Goal: Information Seeking & Learning: Understand process/instructions

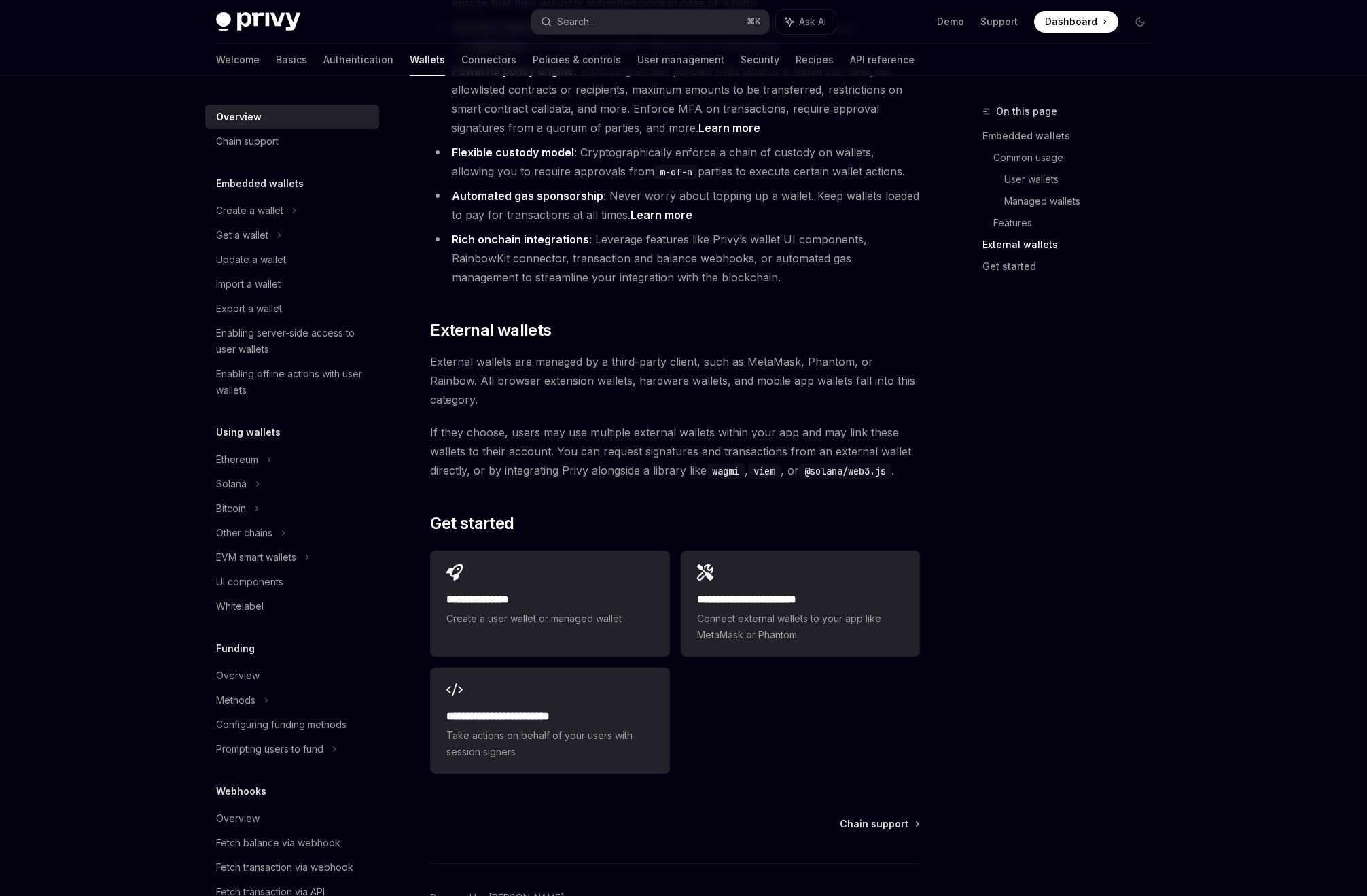
scroll to position [1810, 0]
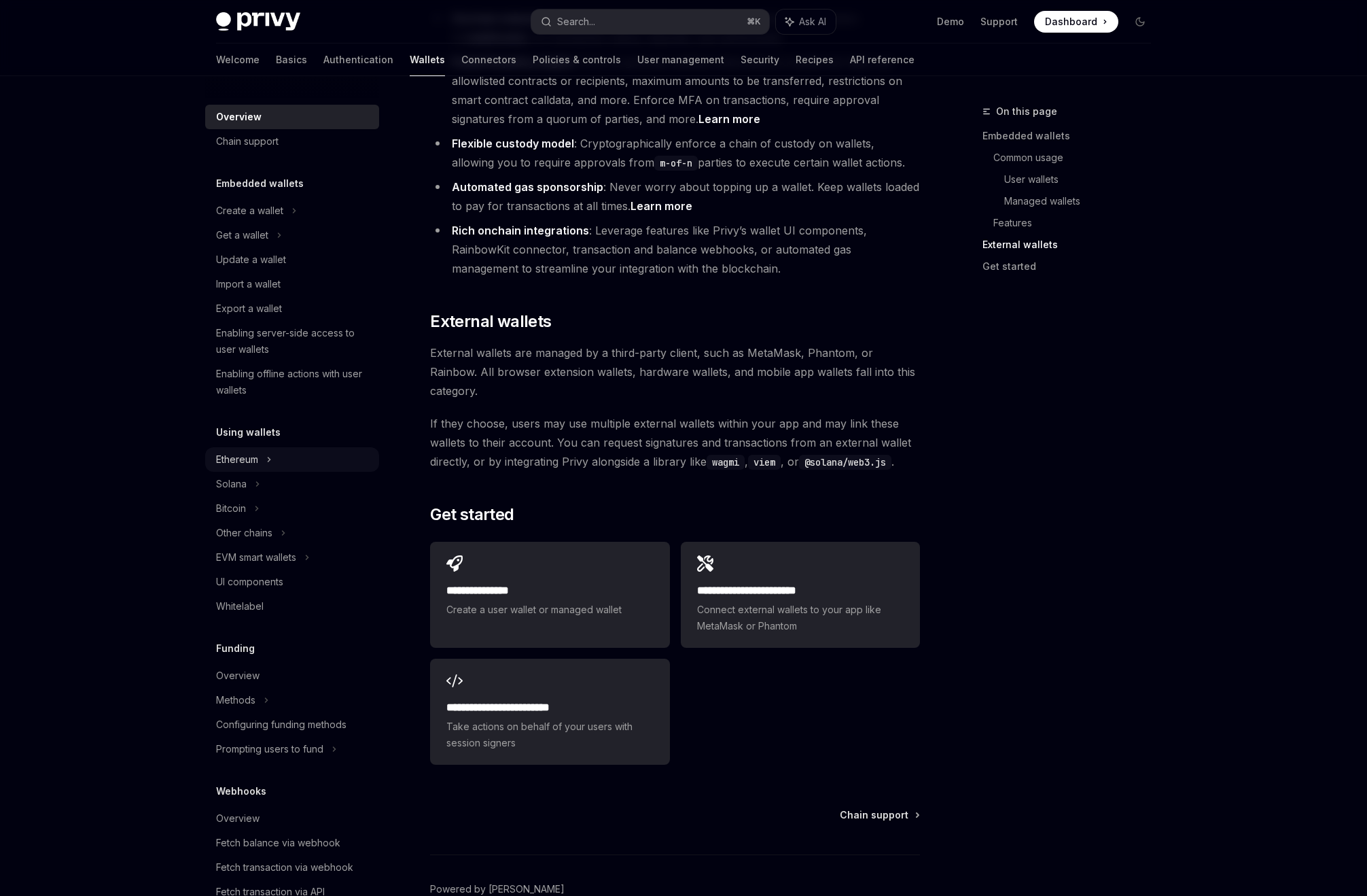
click at [254, 219] on div "Ethereum" at bounding box center [249, 211] width 67 height 17
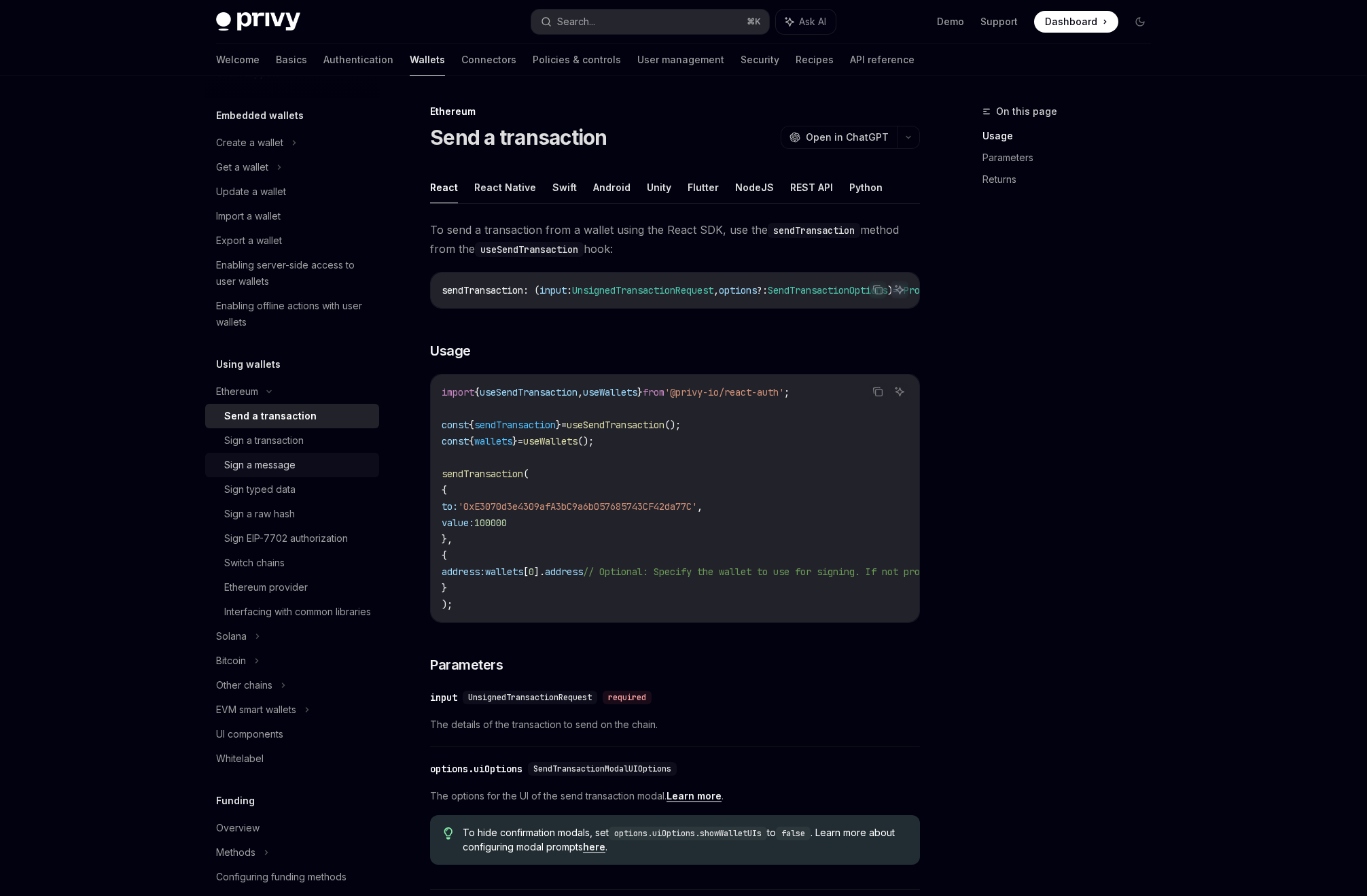
scroll to position [70, 0]
click at [513, 189] on button "React Native" at bounding box center [505, 187] width 62 height 32
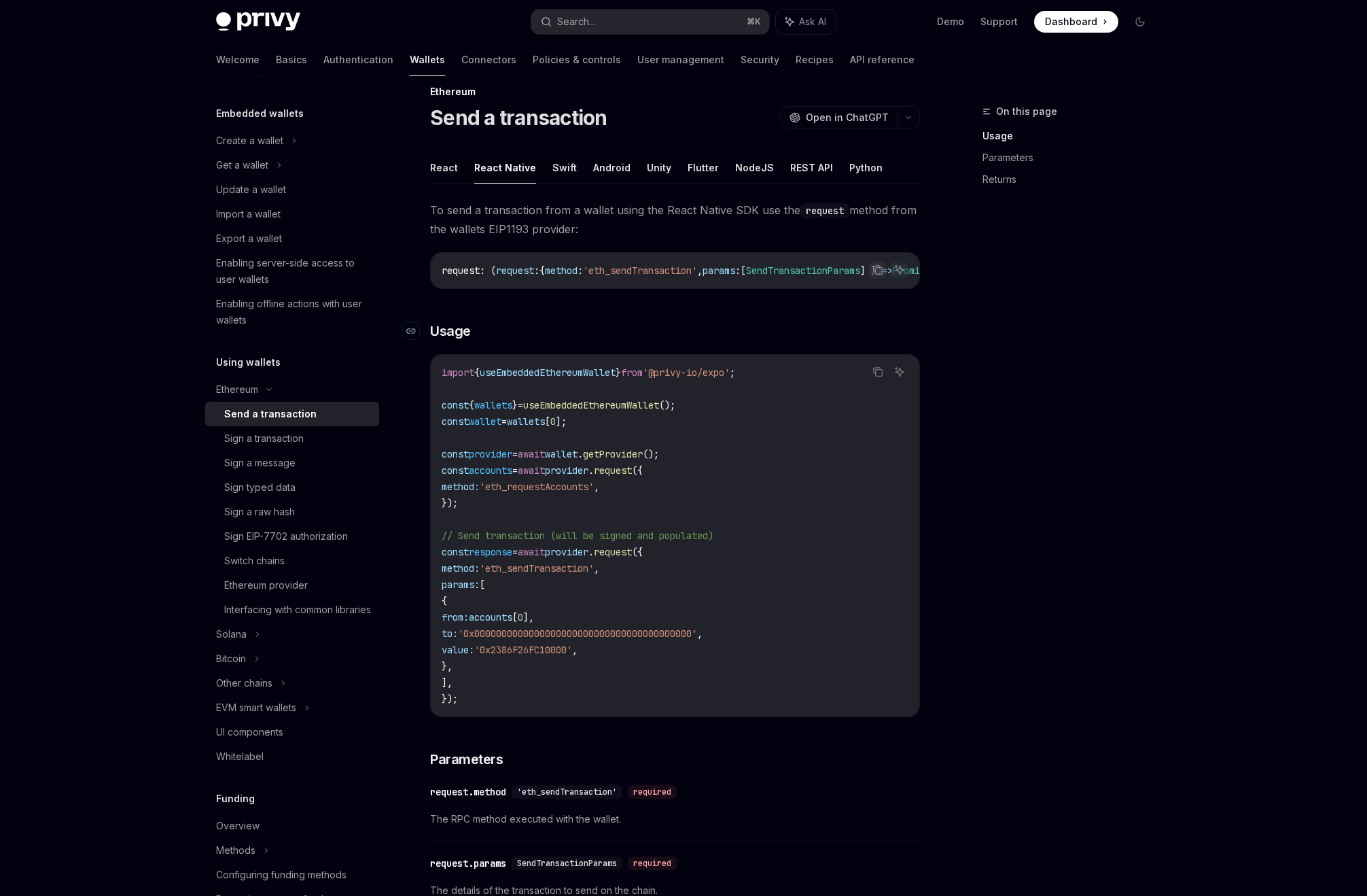
scroll to position [22, 0]
click at [889, 118] on button "OpenAI Open in ChatGPT" at bounding box center [839, 115] width 117 height 23
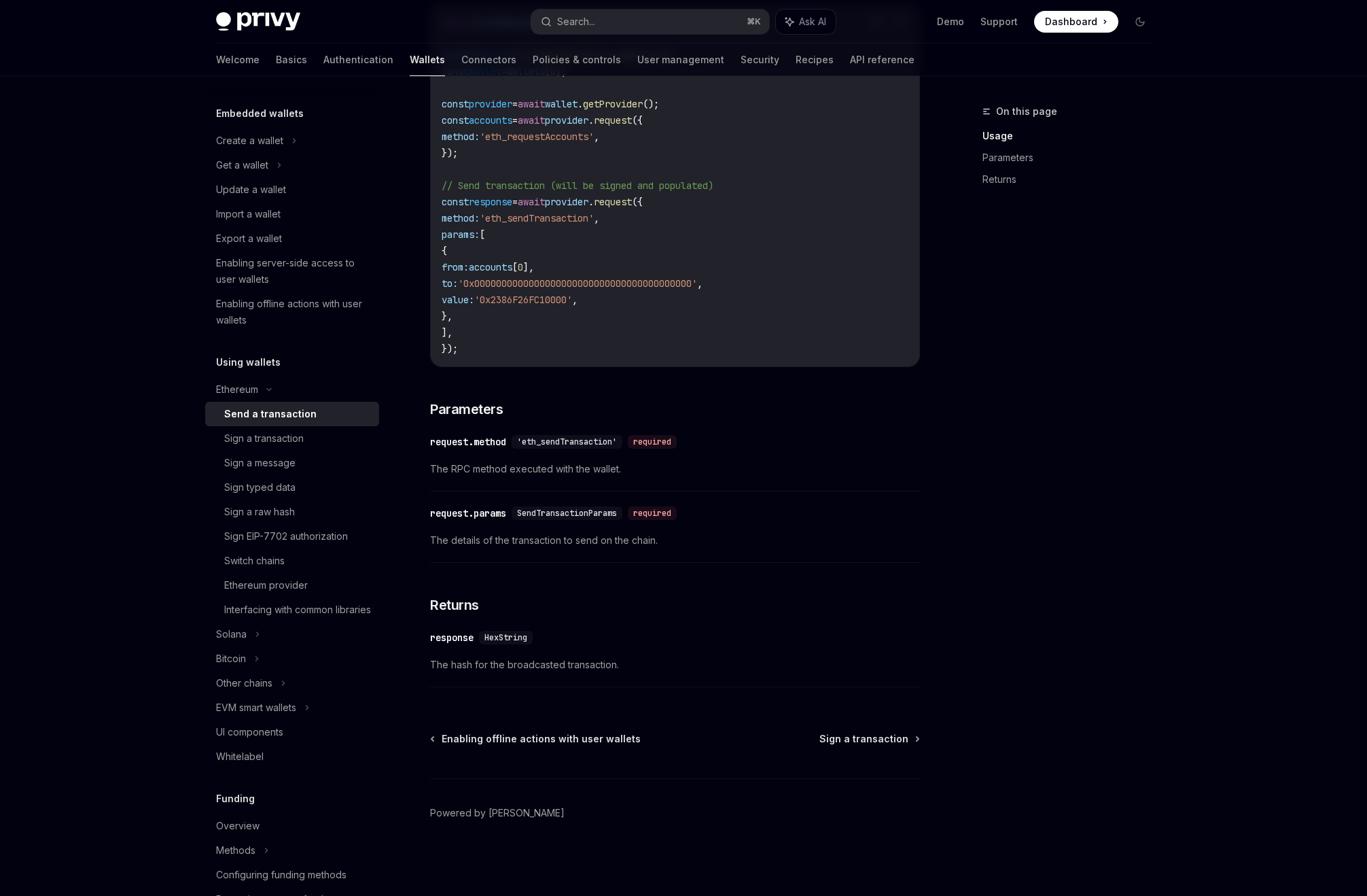
scroll to position [0, 0]
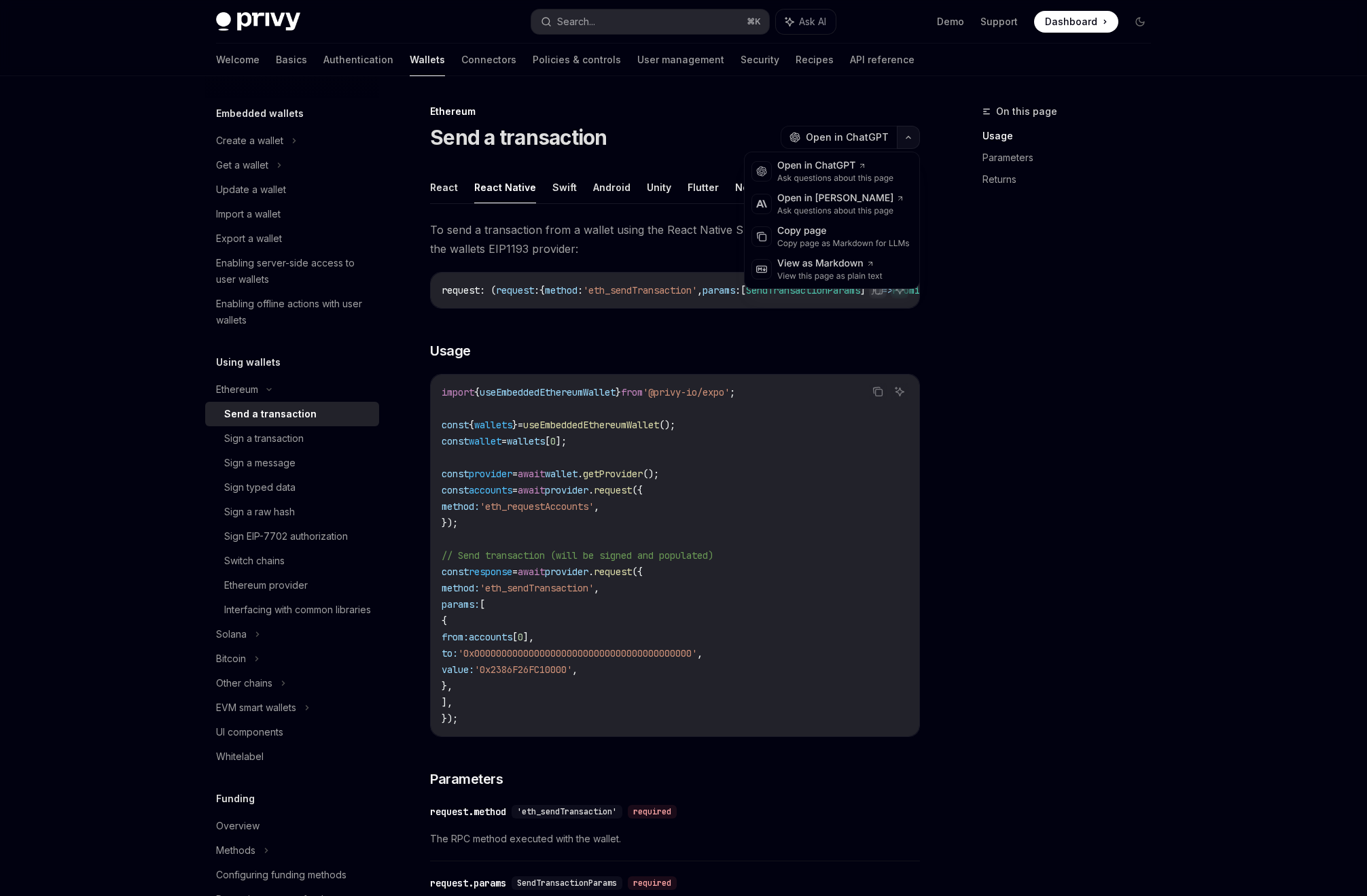
click at [903, 134] on button "button" at bounding box center [908, 137] width 23 height 23
click at [903, 135] on icon "button" at bounding box center [908, 137] width 17 height 6
click at [560, 191] on button "Swift" at bounding box center [564, 187] width 25 height 32
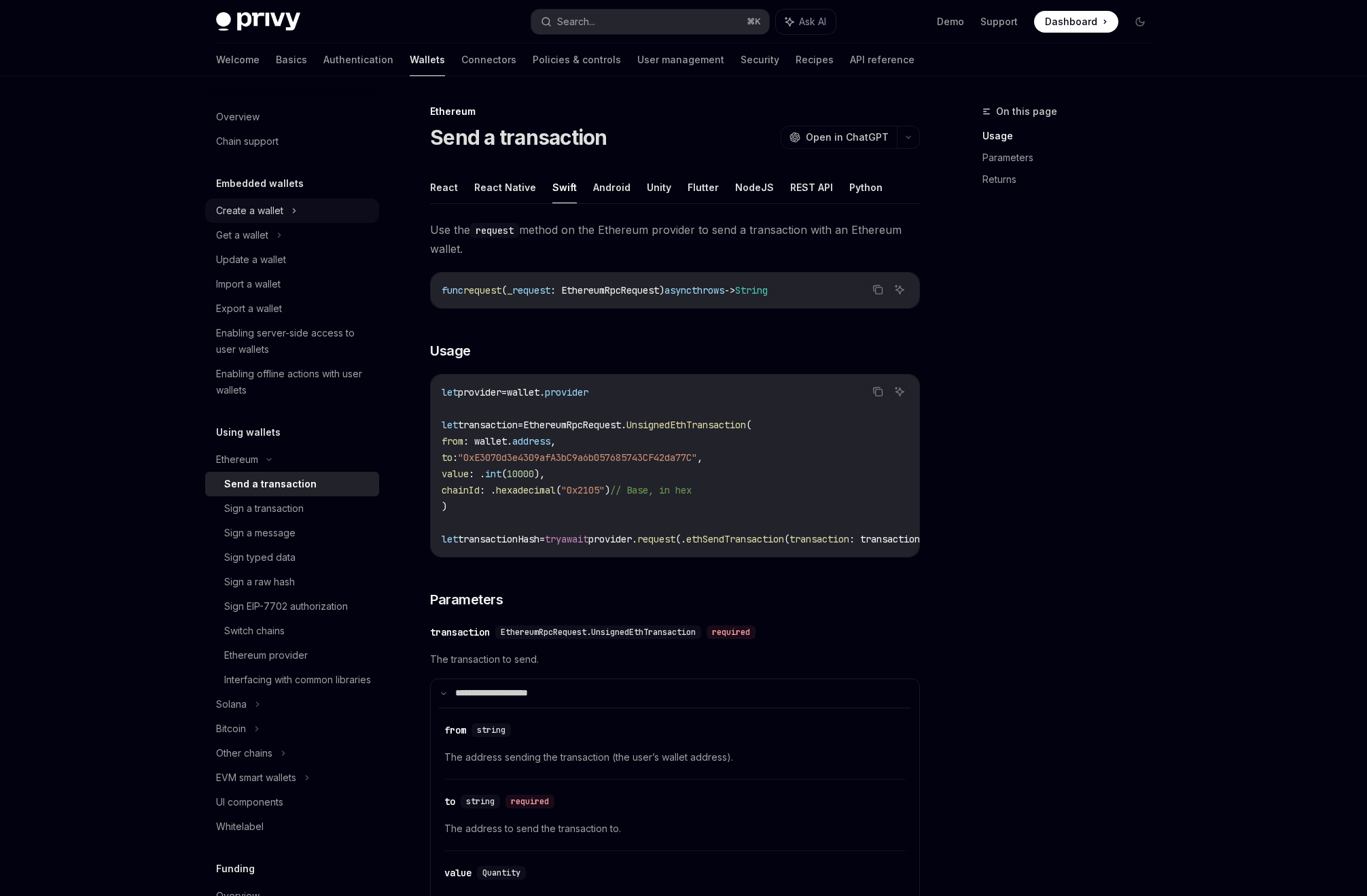
click at [283, 222] on div "Create a wallet" at bounding box center [292, 211] width 174 height 25
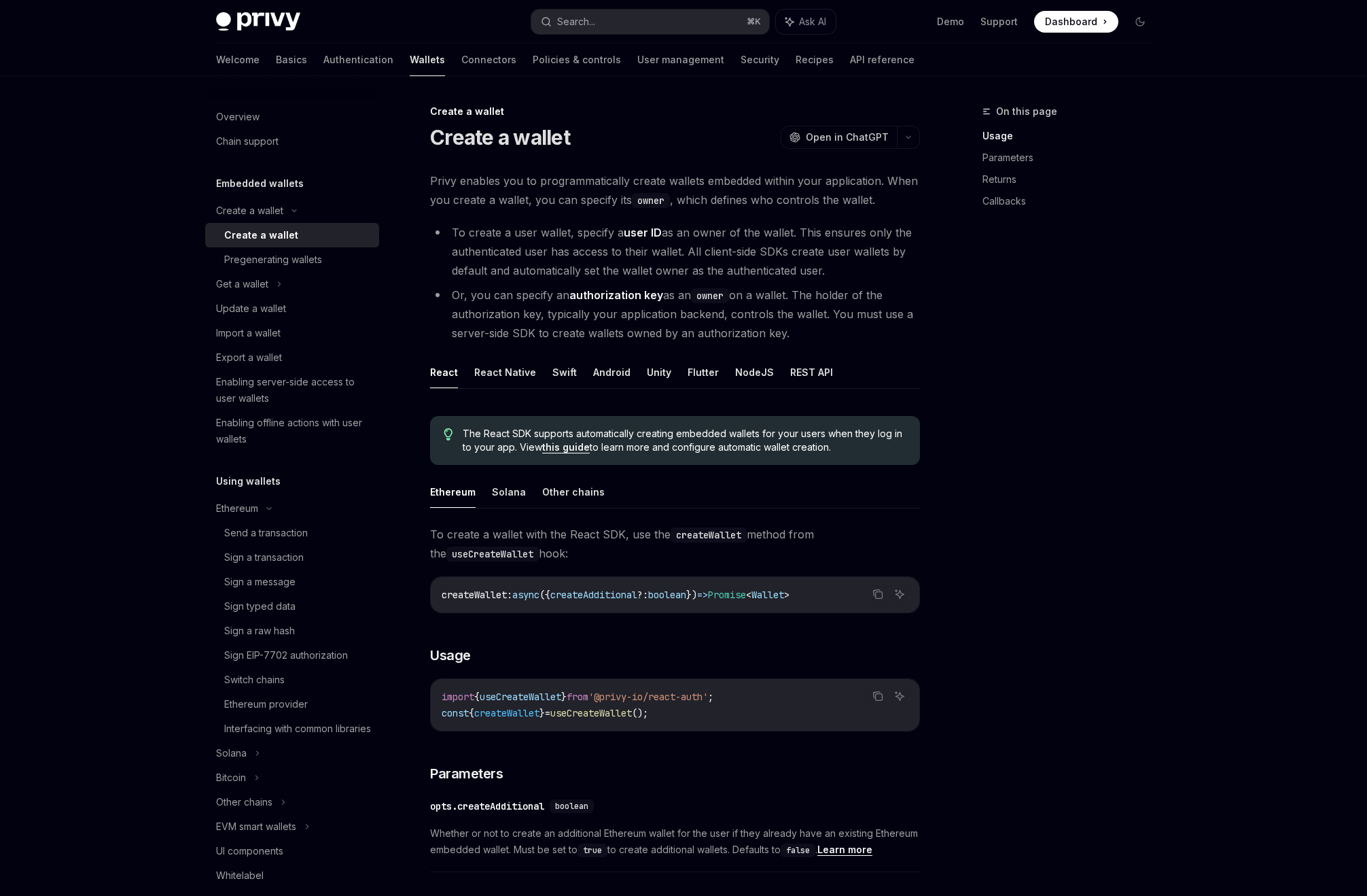
click at [302, 235] on div "Create a wallet" at bounding box center [298, 236] width 147 height 17
click at [498, 369] on button "React Native" at bounding box center [505, 372] width 62 height 32
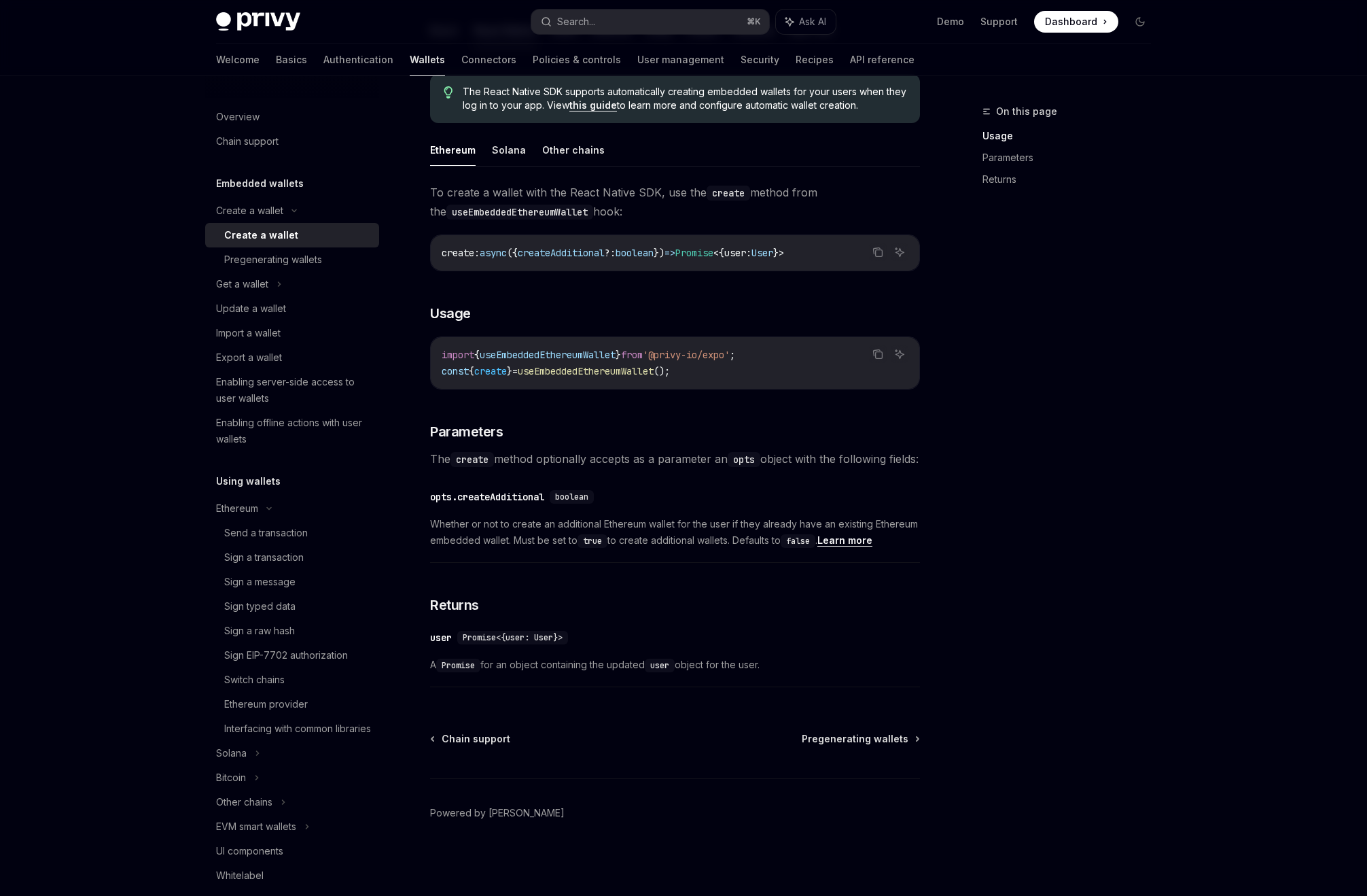
scroll to position [361, 0]
click at [840, 736] on span "Pregenerating wallets" at bounding box center [855, 739] width 107 height 13
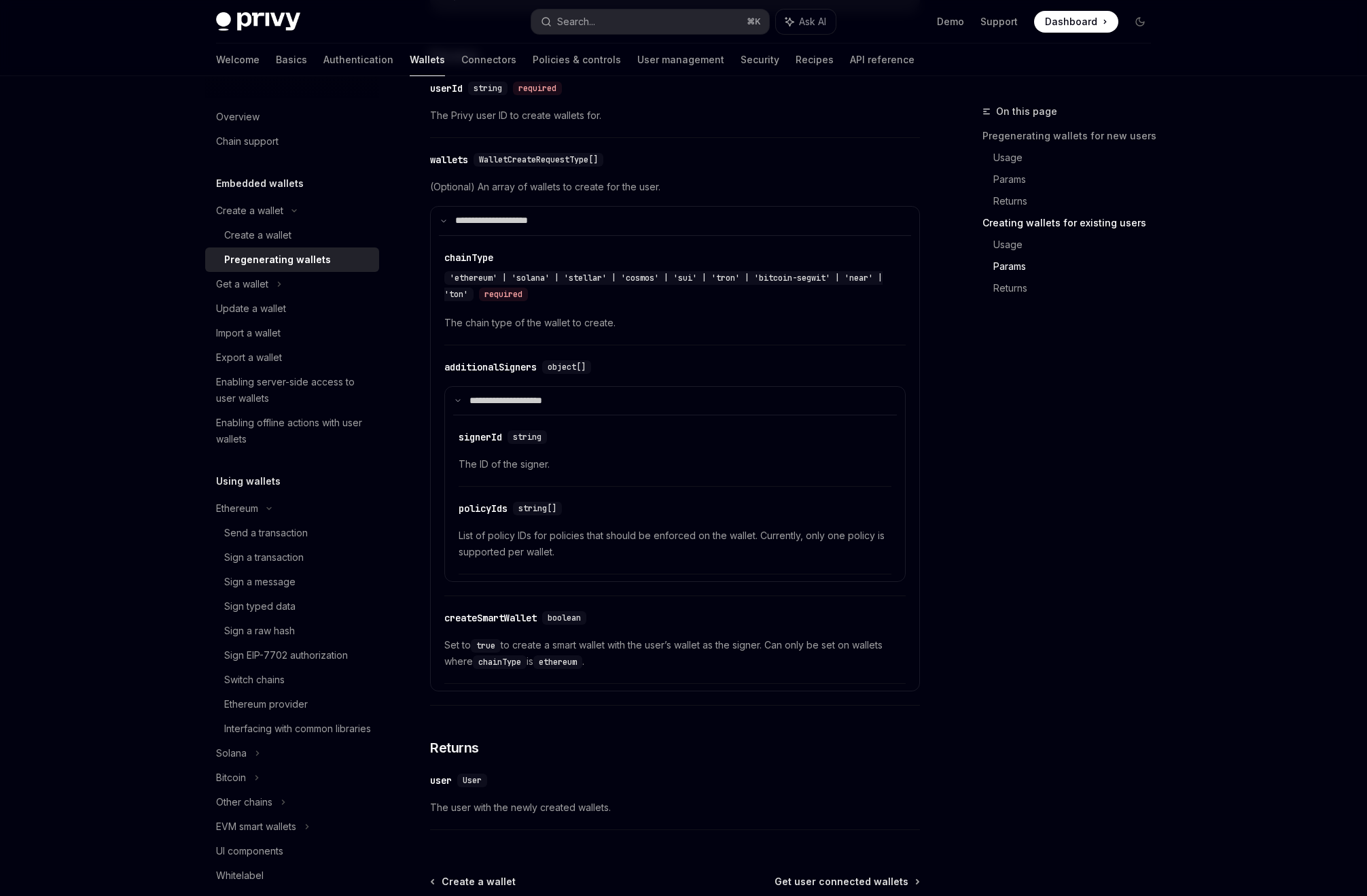
scroll to position [2240, 0]
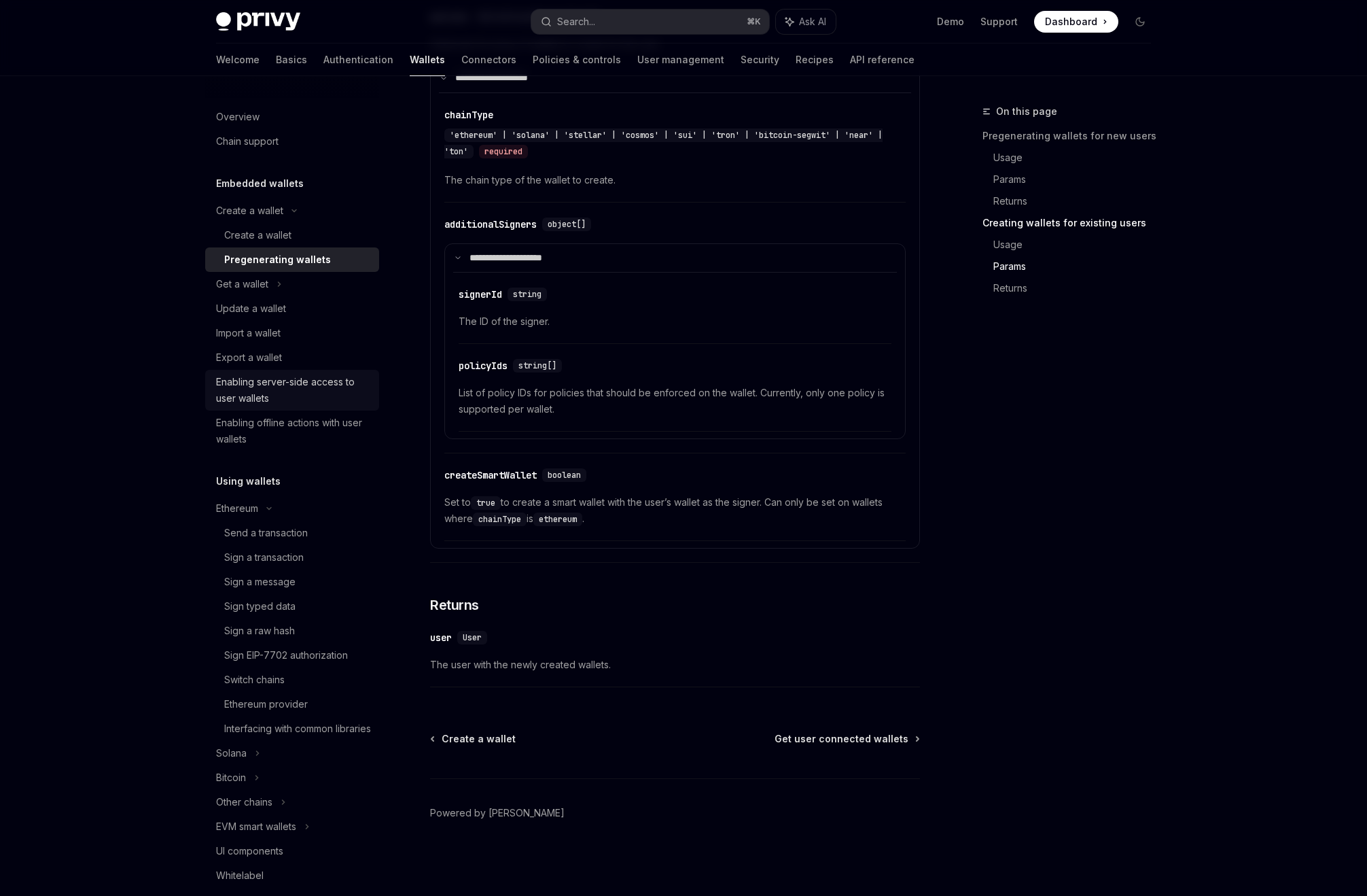
click at [277, 403] on div "Enabling server-side access to user wallets" at bounding box center [293, 389] width 155 height 32
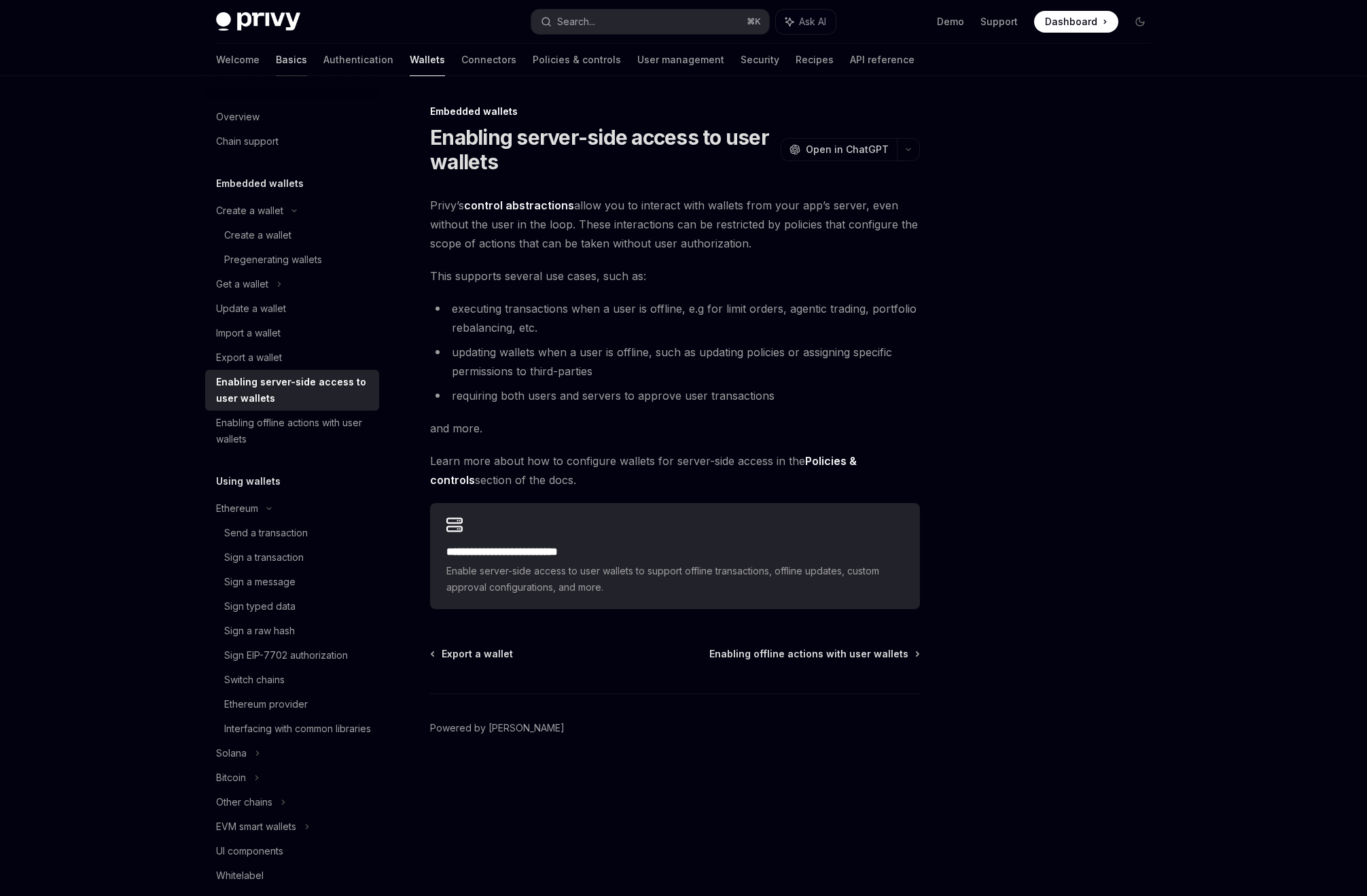
click at [276, 59] on link "Basics" at bounding box center [292, 60] width 31 height 32
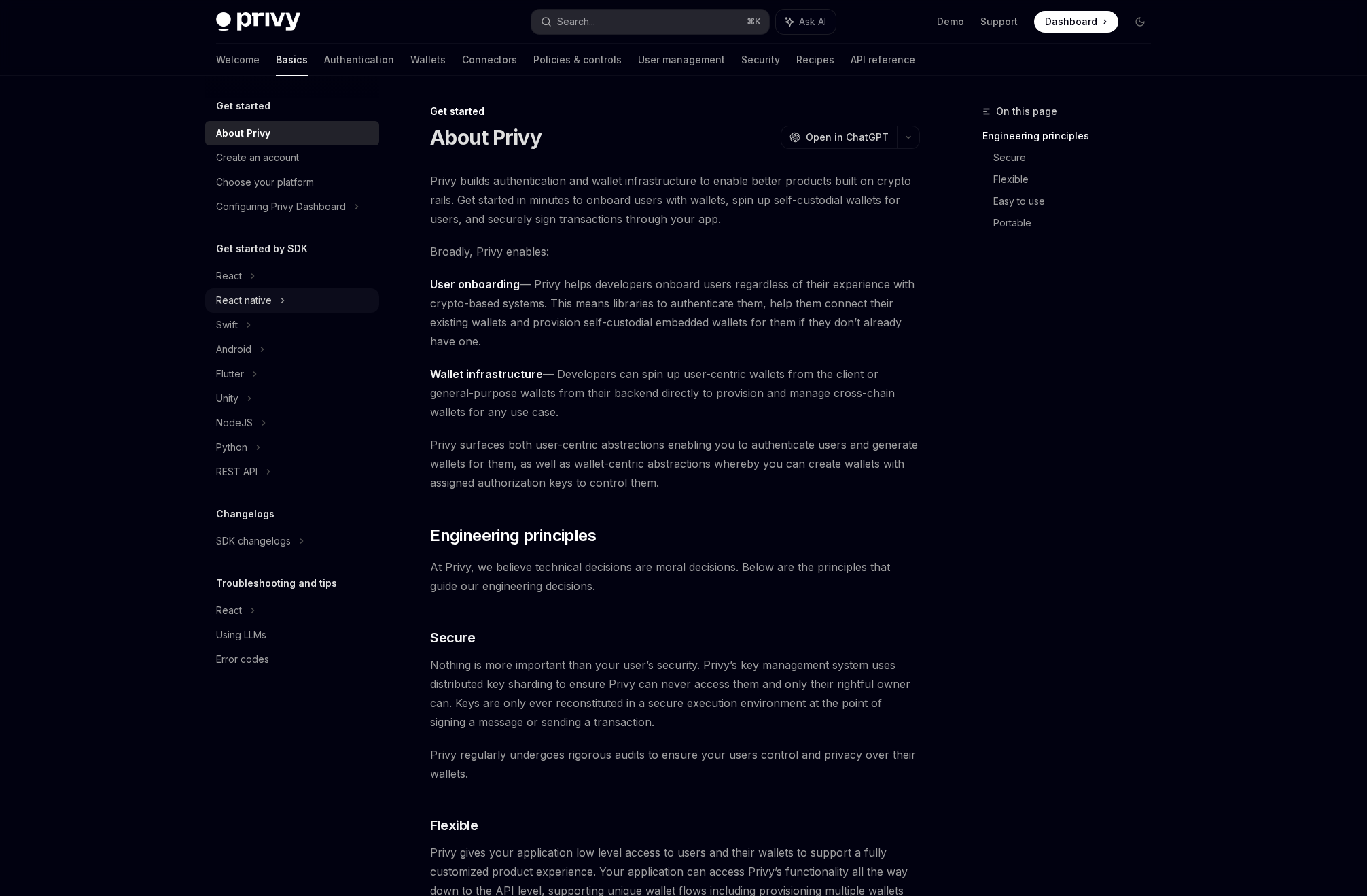
click at [263, 307] on div "React native" at bounding box center [243, 301] width 55 height 17
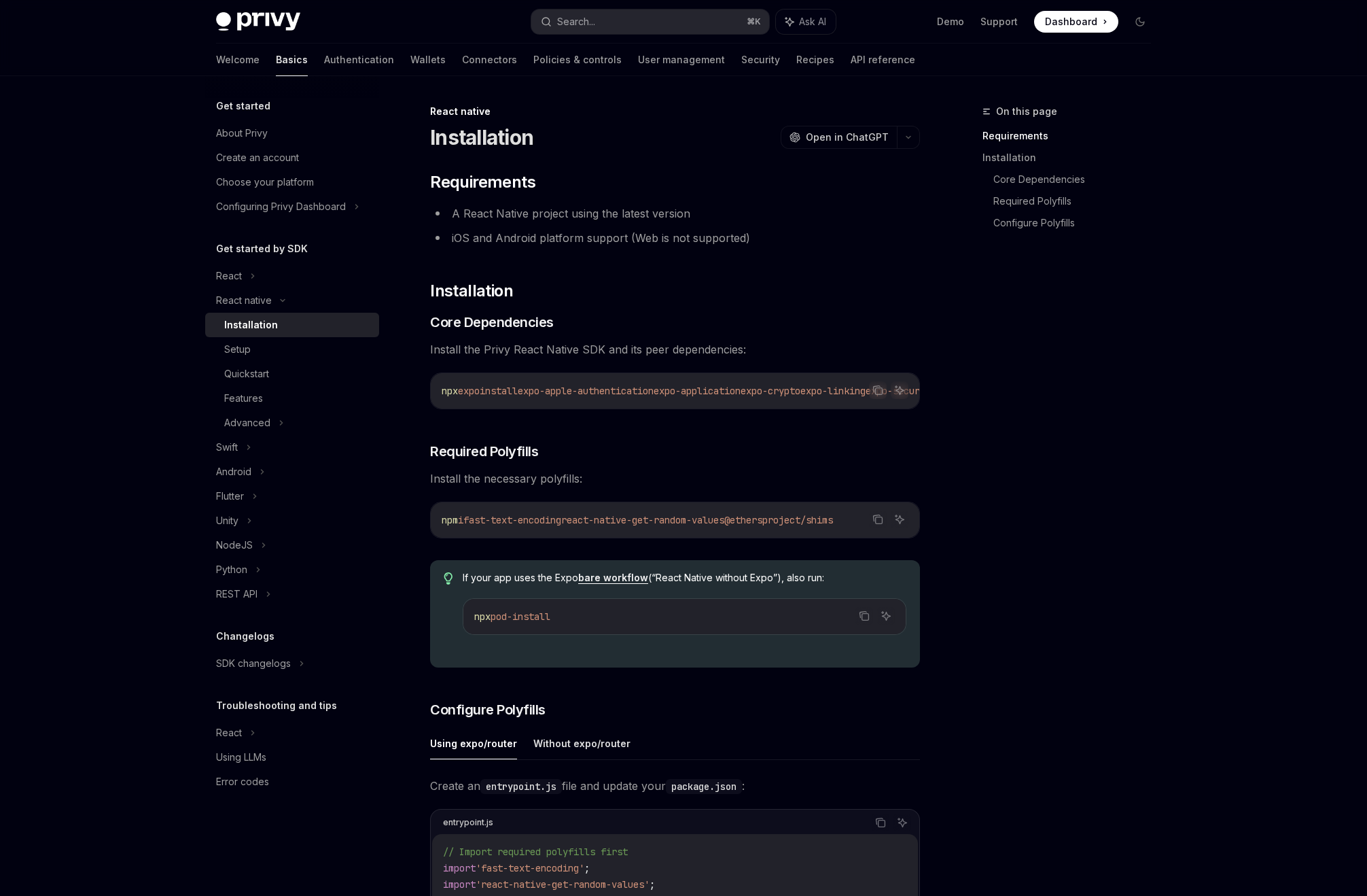
click at [258, 326] on div "Installation" at bounding box center [250, 325] width 54 height 17
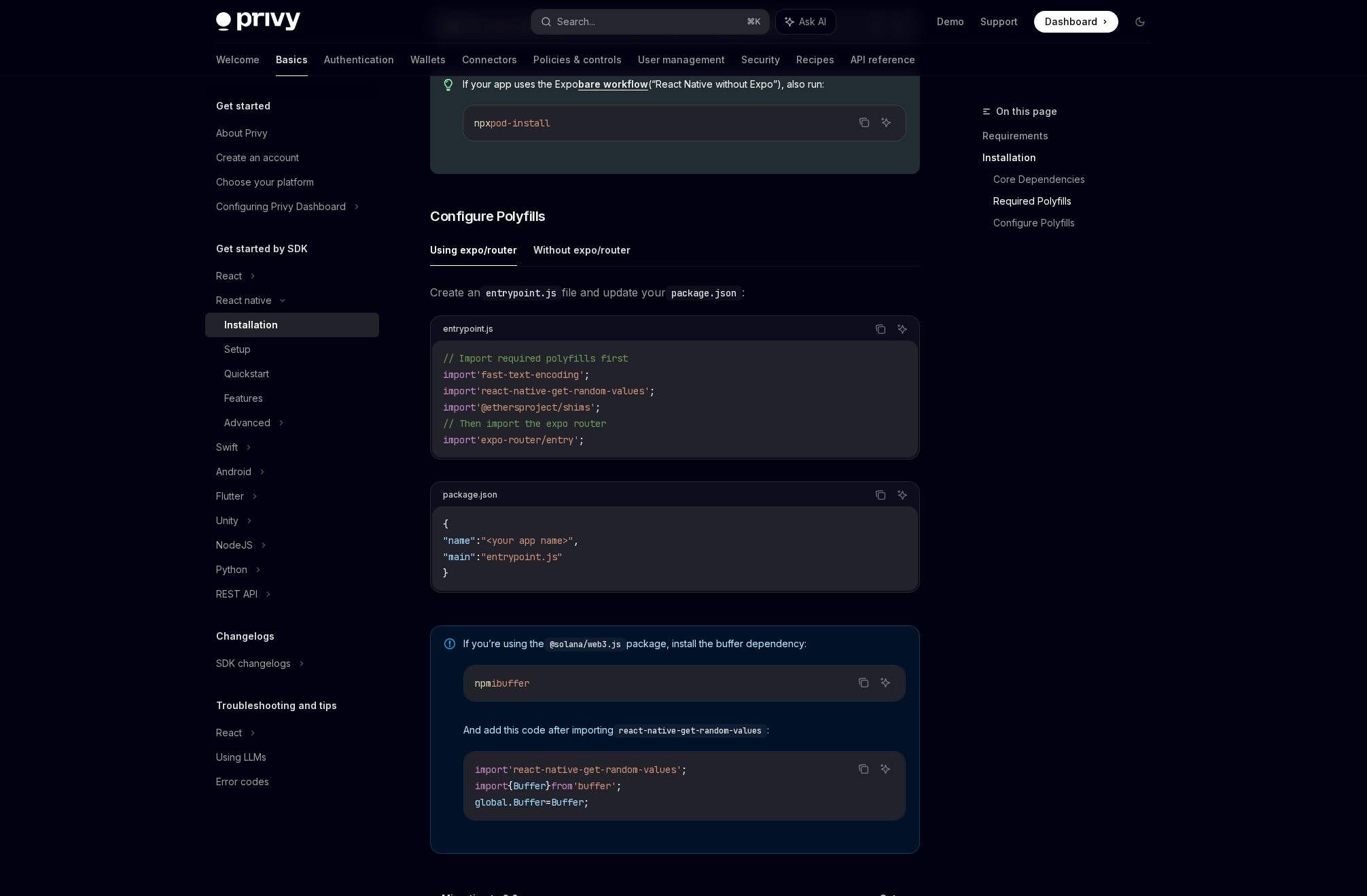
scroll to position [659, 0]
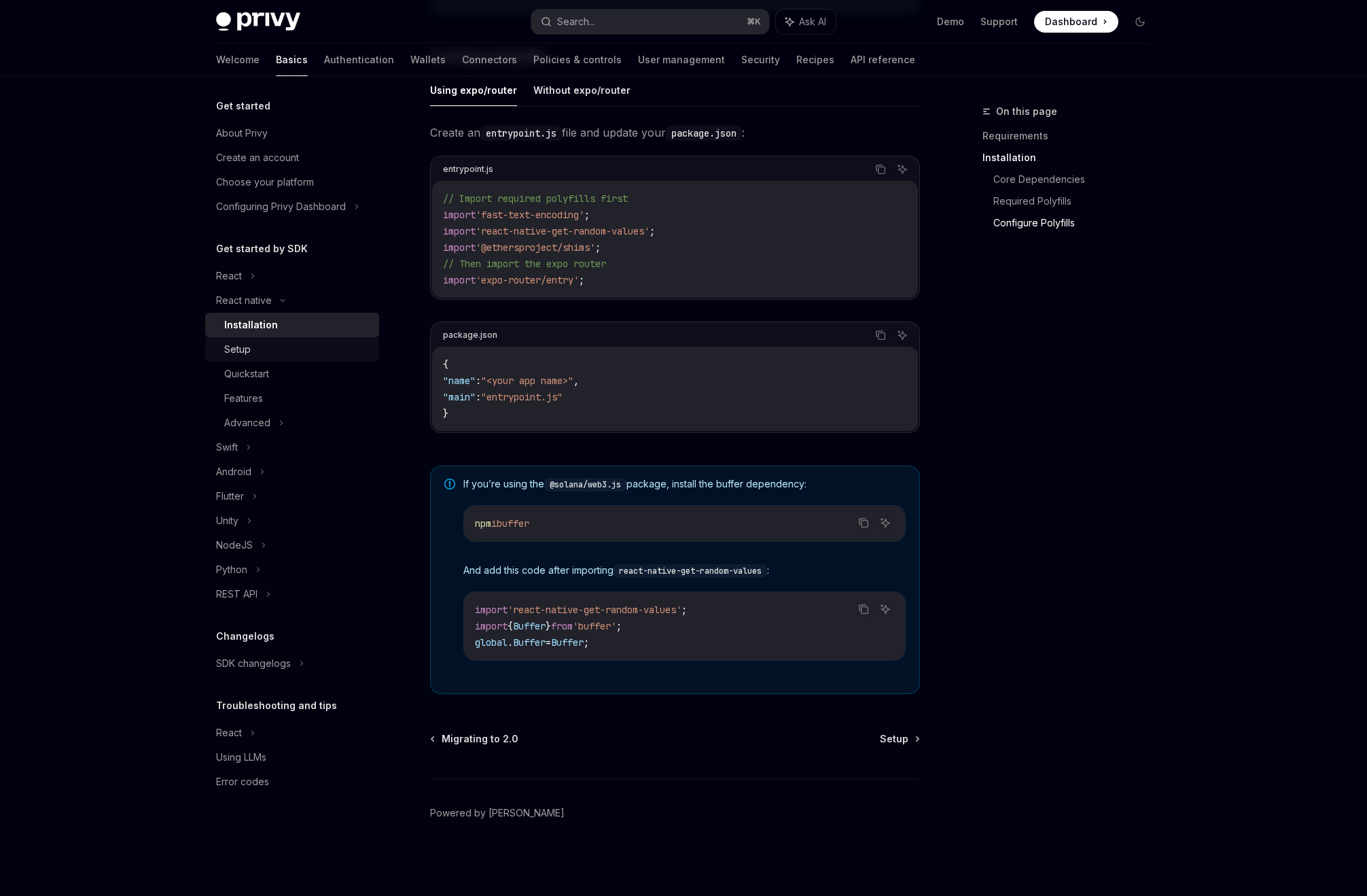
click at [285, 353] on div "Setup" at bounding box center [298, 350] width 147 height 17
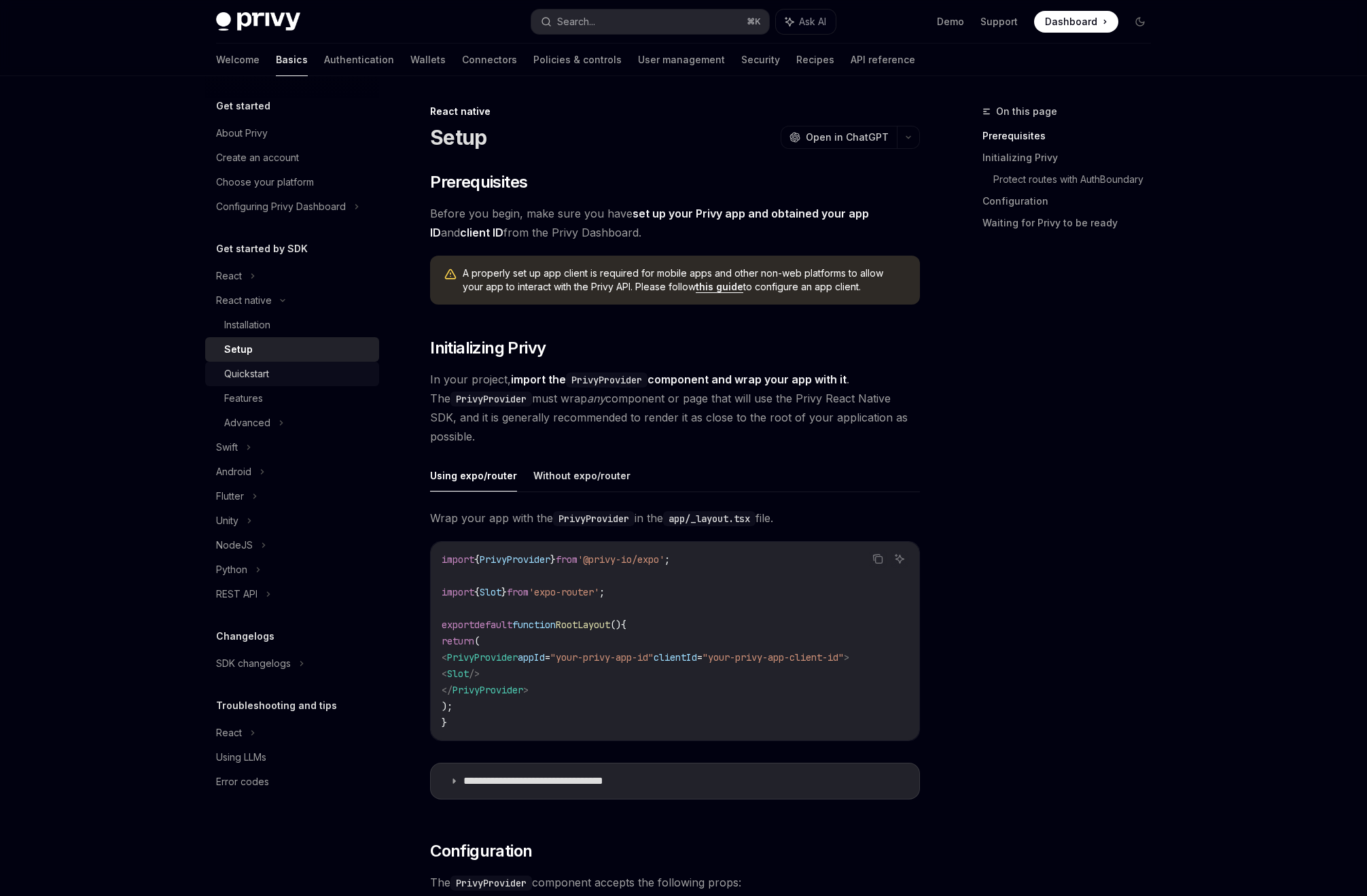
click at [284, 371] on div "Quickstart" at bounding box center [298, 374] width 147 height 17
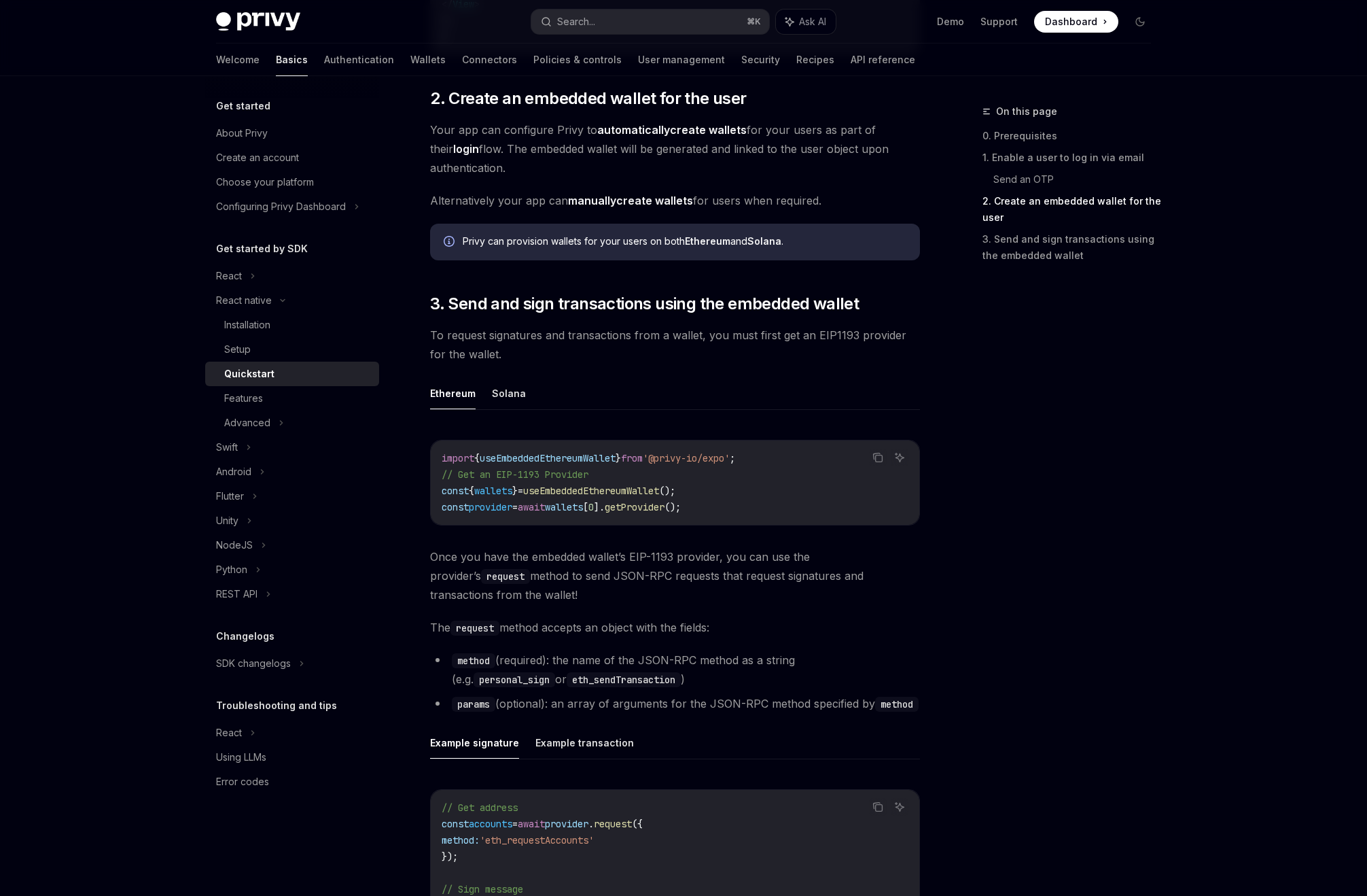
scroll to position [1313, 0]
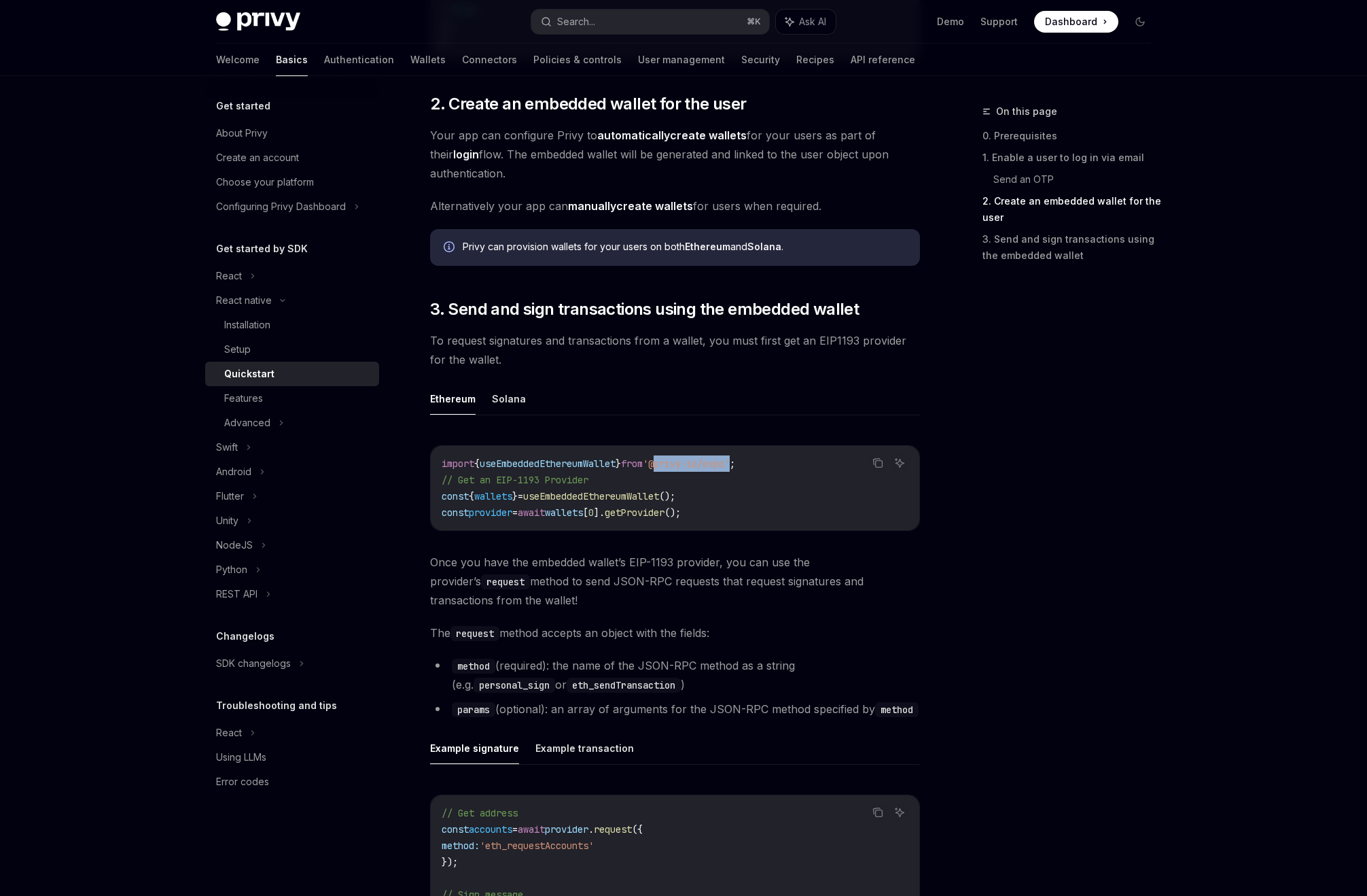
drag, startPoint x: 675, startPoint y: 466, endPoint x: 754, endPoint y: 466, distance: 79.0
click at [730, 466] on span "'@privy-io/expo'" at bounding box center [686, 463] width 87 height 12
copy span "@privy-io/expo"
click at [553, 487] on code "import { useEmbeddedEthereumWallet } from '@privy-io/expo' ; // Get an EIP-1193…" at bounding box center [674, 488] width 467 height 65
click at [568, 471] on code "import { useEmbeddedEthereumWallet } from '@privy-io/expo' ; // Get an EIP-1193…" at bounding box center [674, 488] width 467 height 65
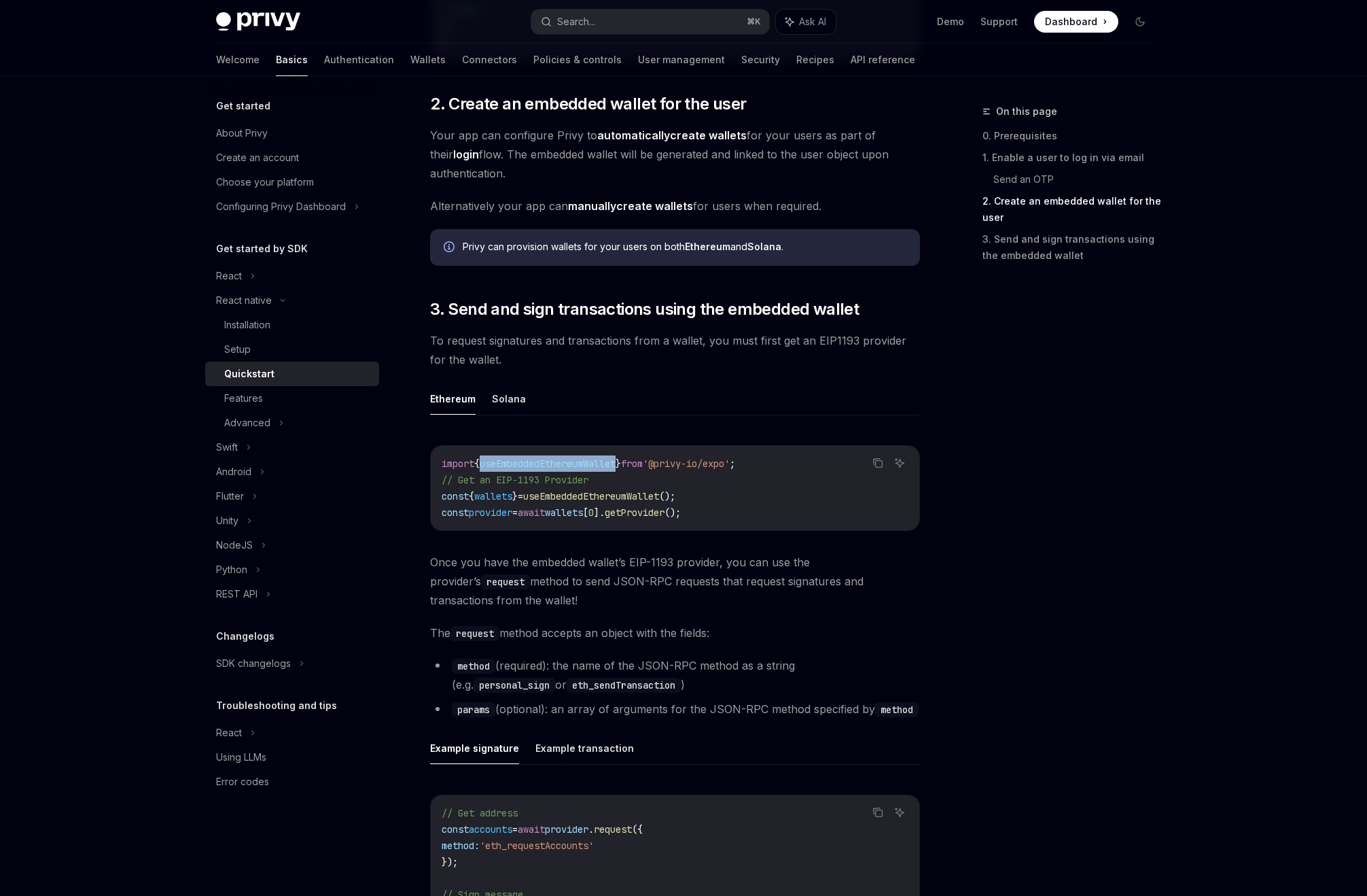
click at [568, 471] on code "import { useEmbeddedEthereumWallet } from '@privy-io/expo' ; // Get an EIP-1193…" at bounding box center [674, 488] width 467 height 65
copy span "useEmbeddedEthereumWallet"
type textarea "*"
